Goal: Check status: Check status

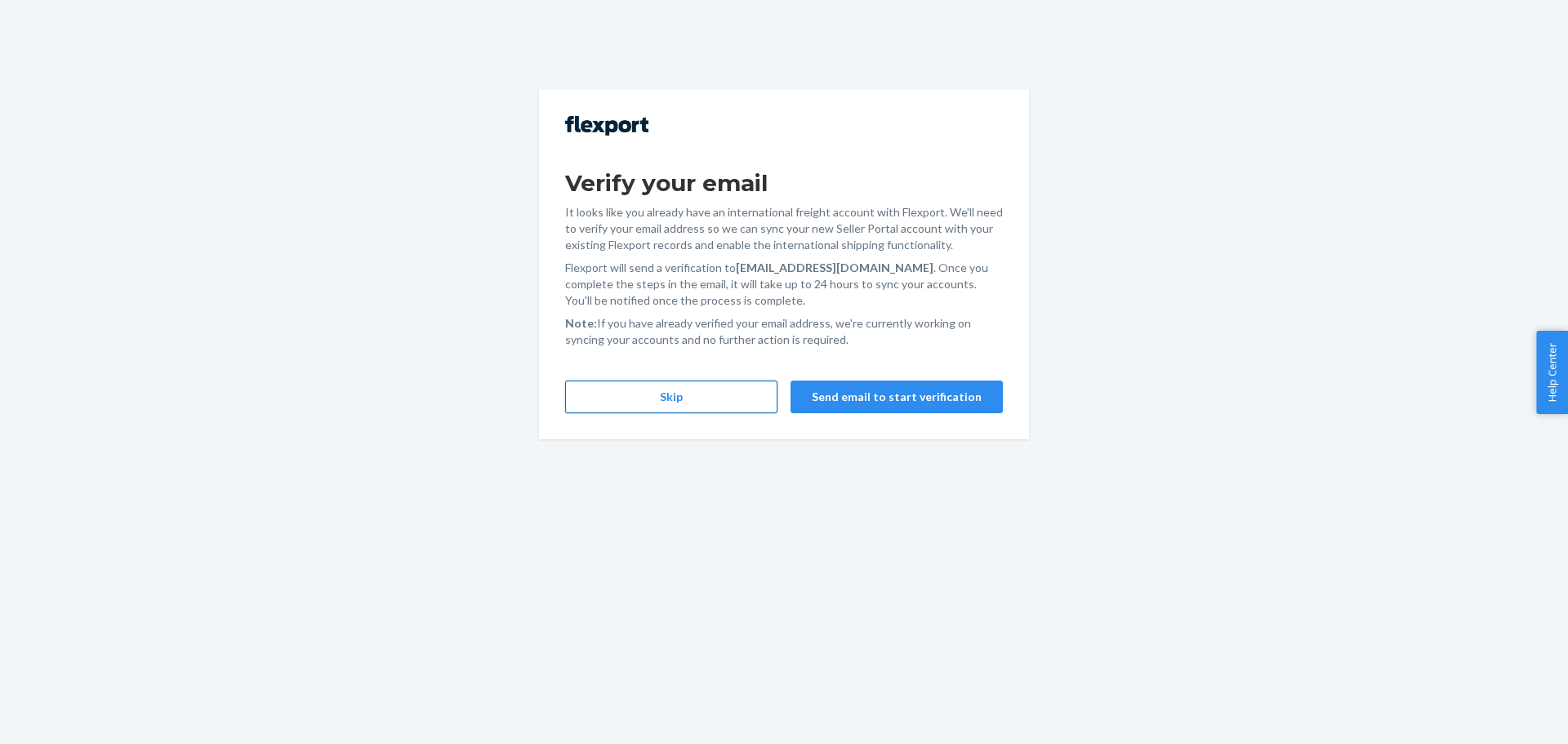
click at [715, 397] on button "Skip" at bounding box center [671, 397] width 212 height 33
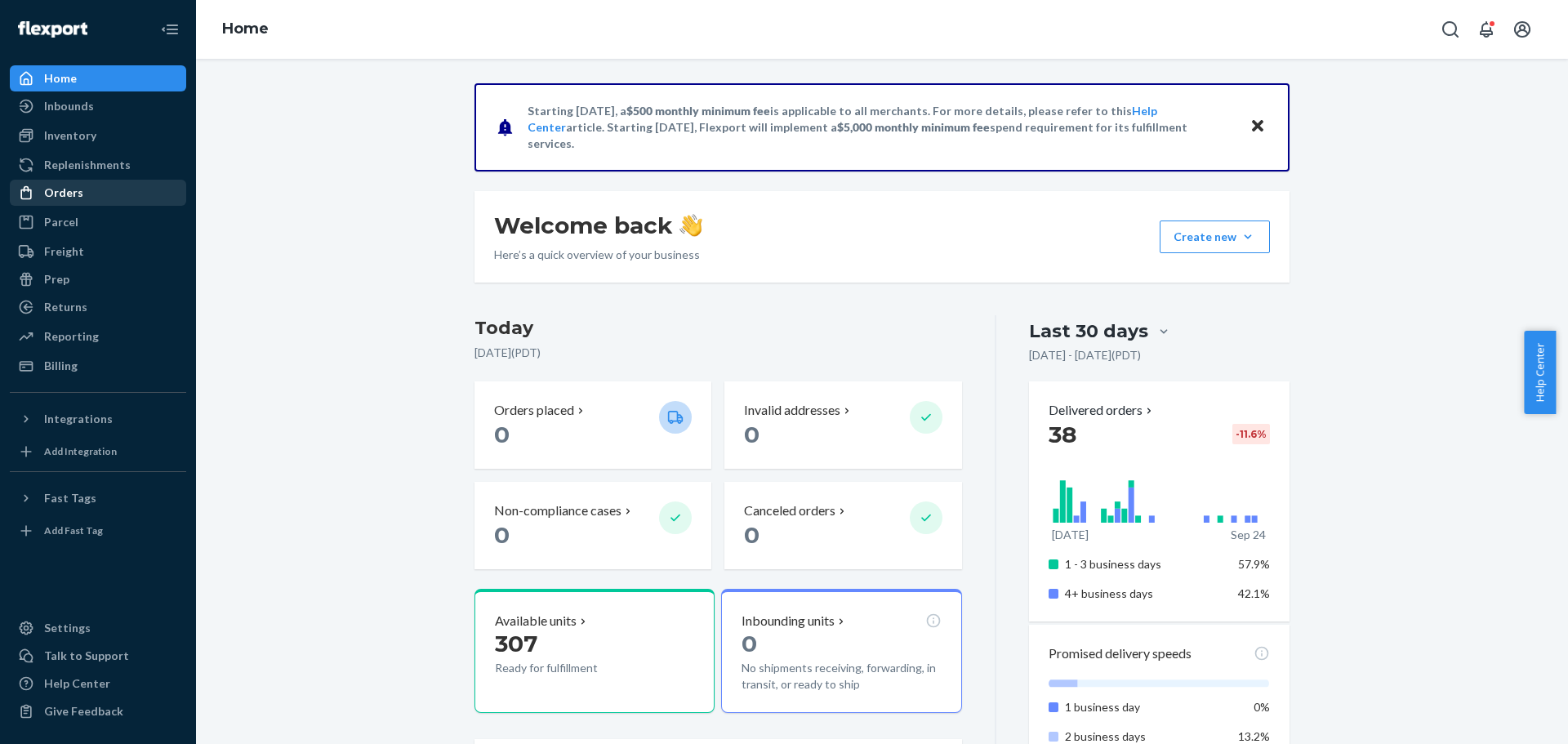
click at [37, 185] on div at bounding box center [30, 192] width 26 height 16
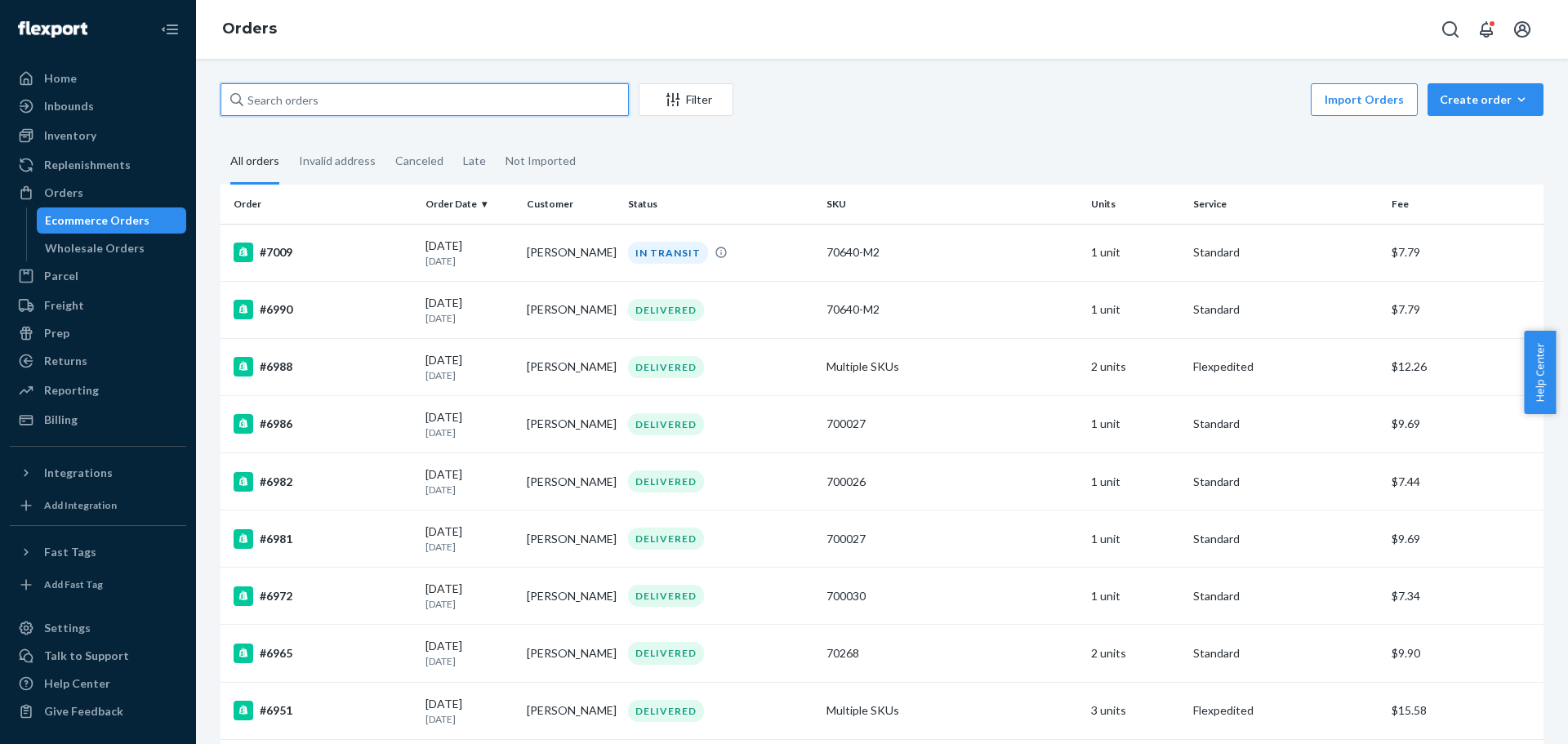
click at [343, 112] on input "text" at bounding box center [425, 99] width 408 height 33
type input "7020"
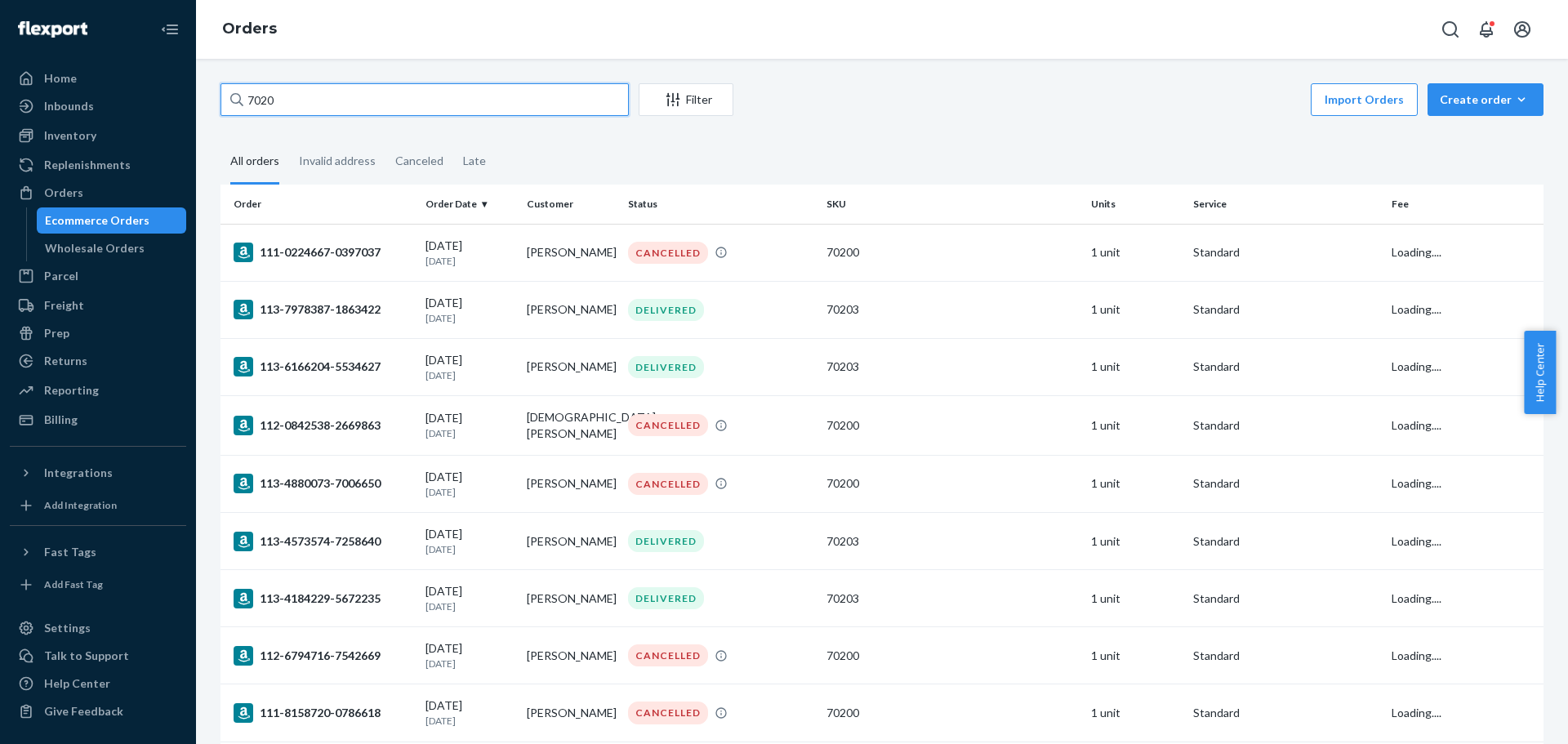
click at [343, 112] on input "7020" at bounding box center [425, 99] width 408 height 33
